Goal: Task Accomplishment & Management: Manage account settings

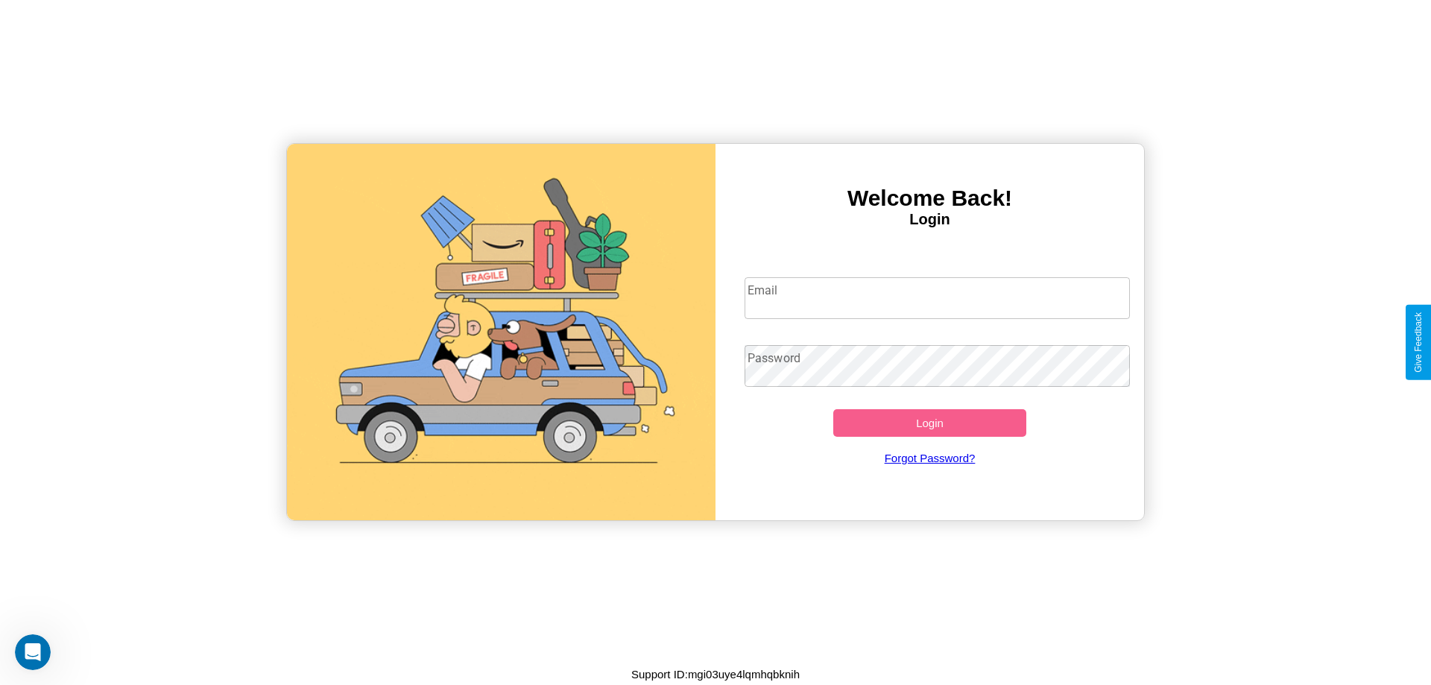
click at [937, 297] on input "Email" at bounding box center [938, 298] width 386 height 42
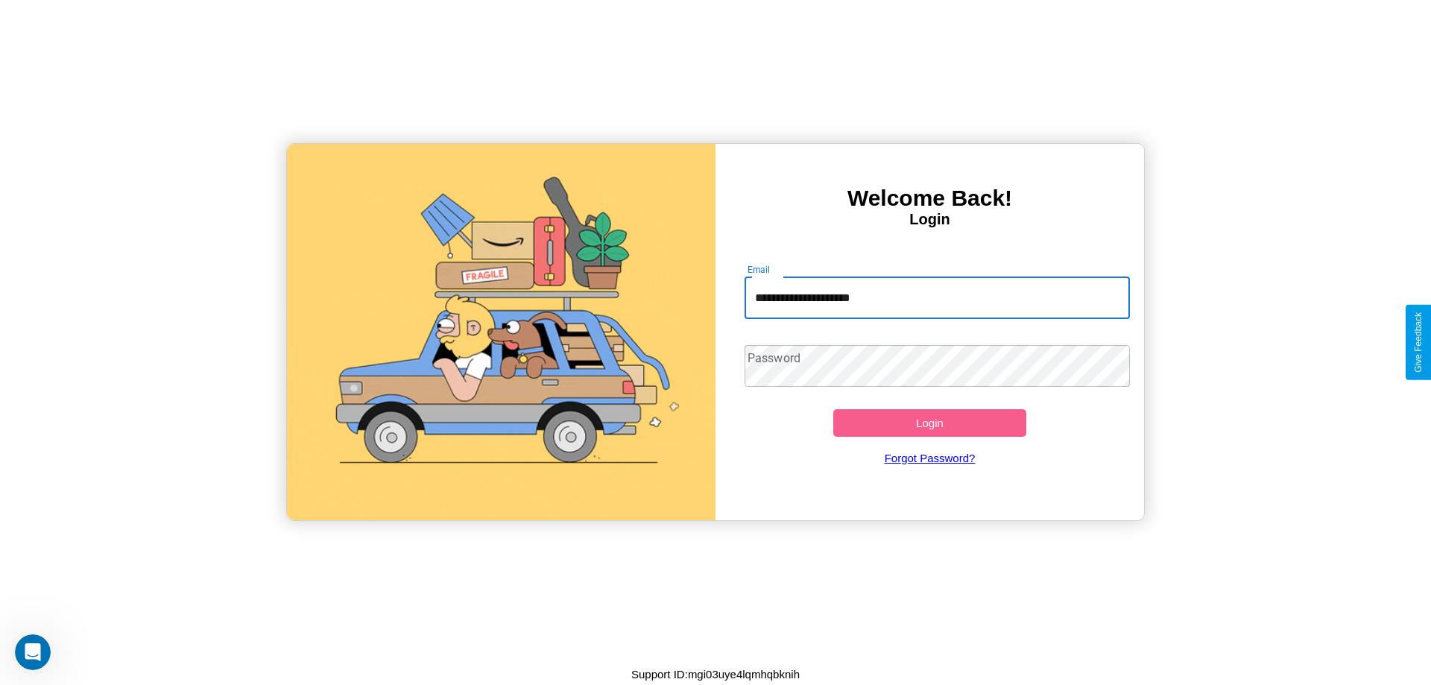
type input "**********"
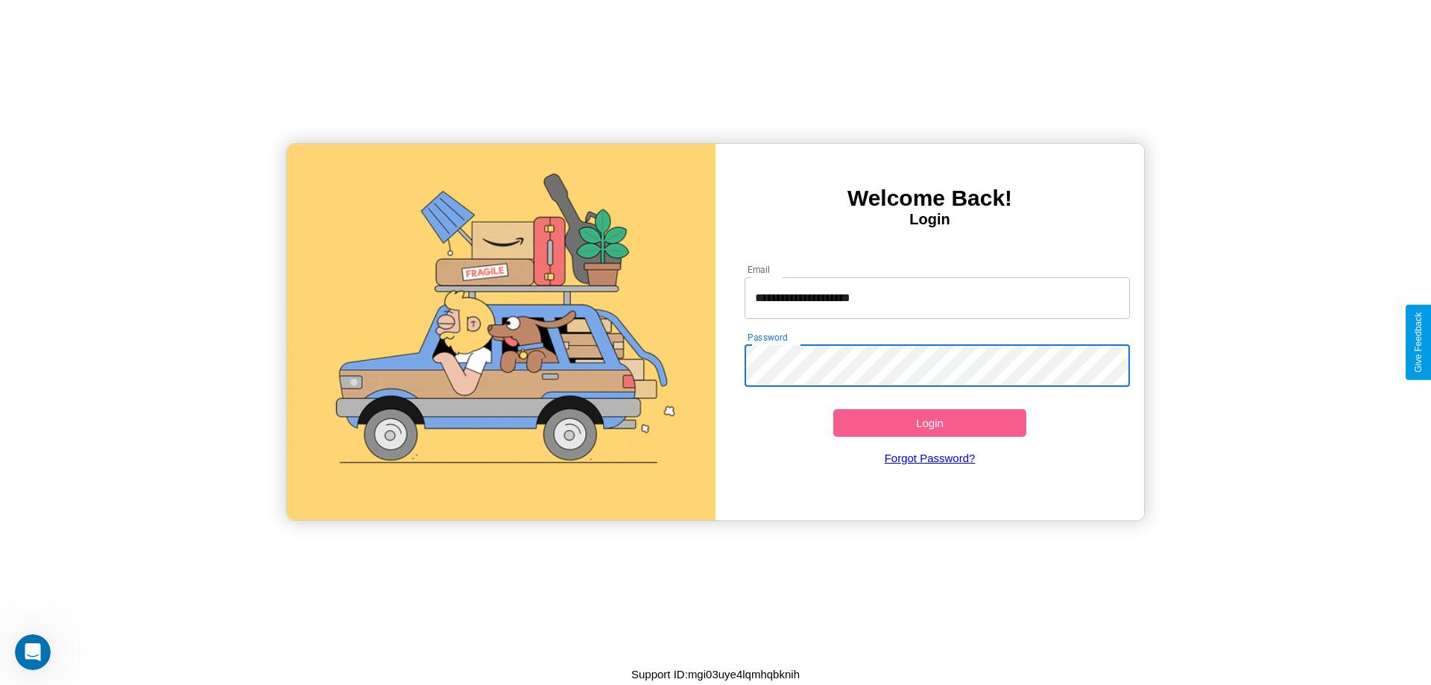
click at [929, 423] on button "Login" at bounding box center [929, 423] width 193 height 28
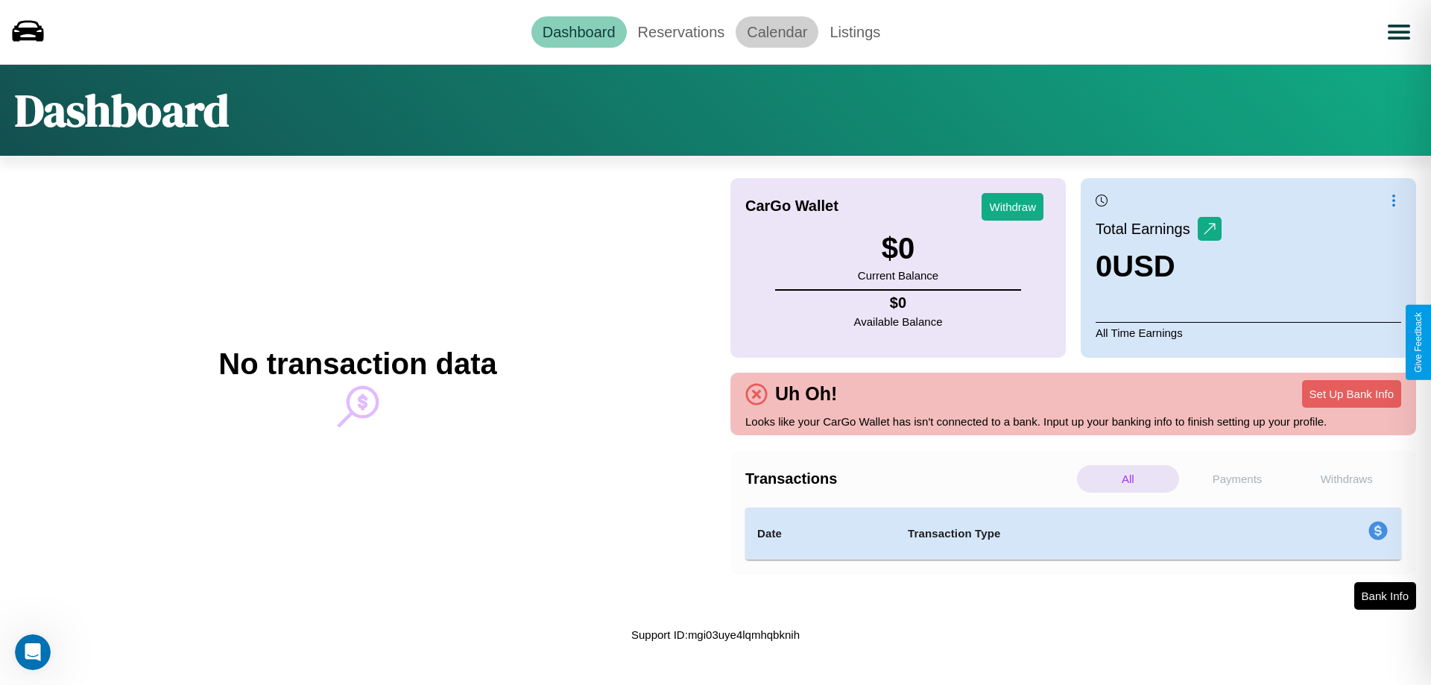
click at [777, 31] on link "Calendar" at bounding box center [777, 31] width 83 height 31
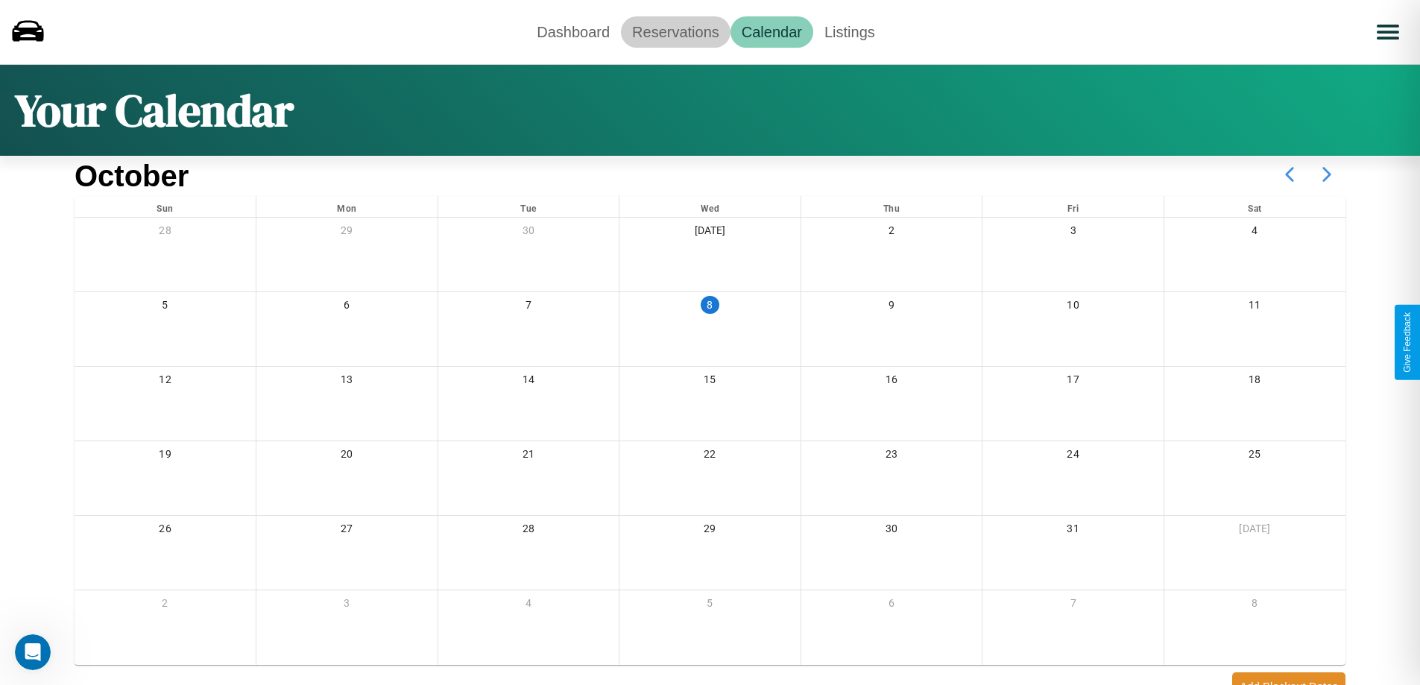
click at [675, 31] on link "Reservations" at bounding box center [676, 31] width 110 height 31
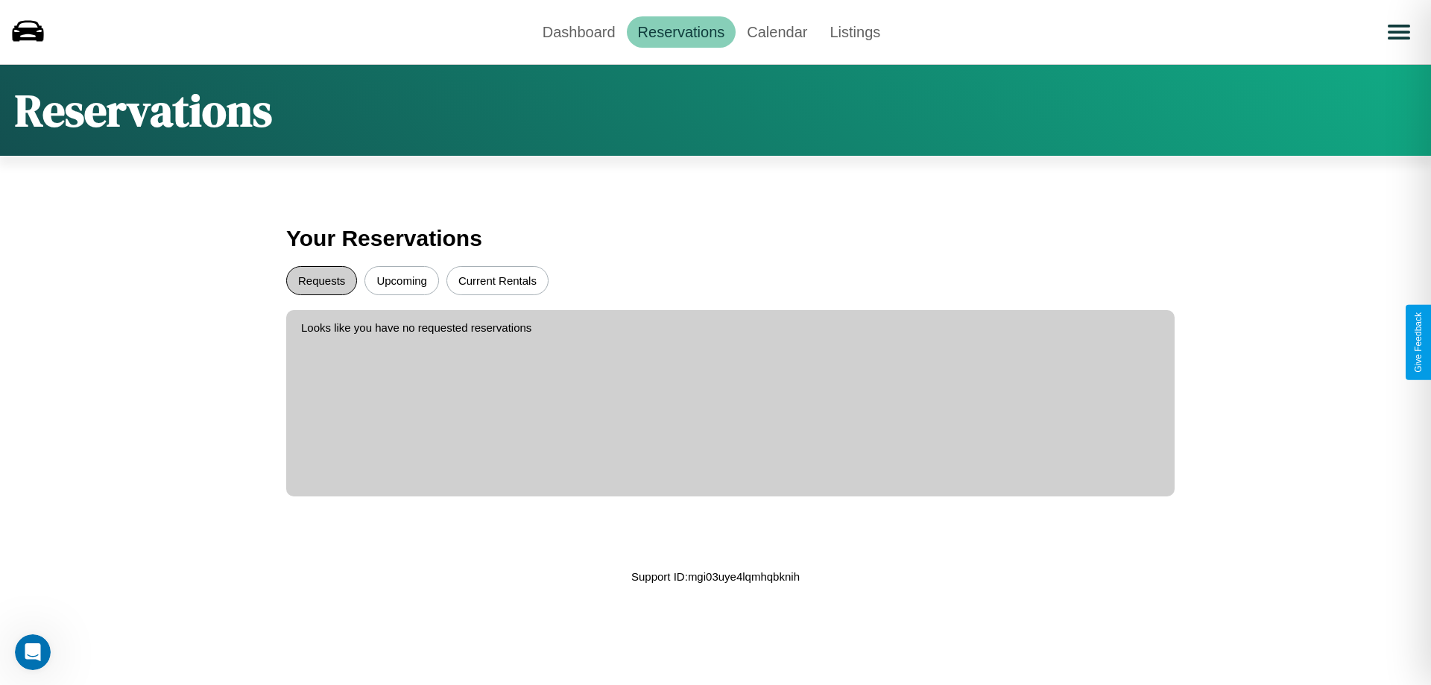
click at [321, 280] on button "Requests" at bounding box center [321, 280] width 71 height 29
click at [497, 280] on button "Current Rentals" at bounding box center [497, 280] width 102 height 29
